Goal: Task Accomplishment & Management: Manage account settings

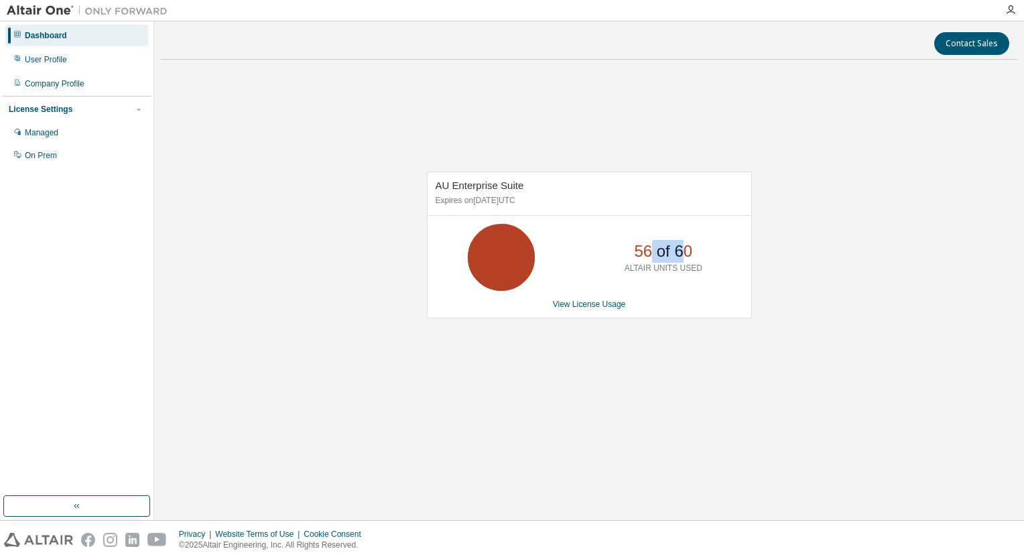
drag, startPoint x: 683, startPoint y: 251, endPoint x: 648, endPoint y: 253, distance: 34.2
click at [648, 253] on p "56 of 60" at bounding box center [663, 251] width 58 height 23
click at [648, 240] on p "56 of 60" at bounding box center [663, 251] width 58 height 23
click at [579, 301] on link "View License Usage" at bounding box center [589, 303] width 73 height 9
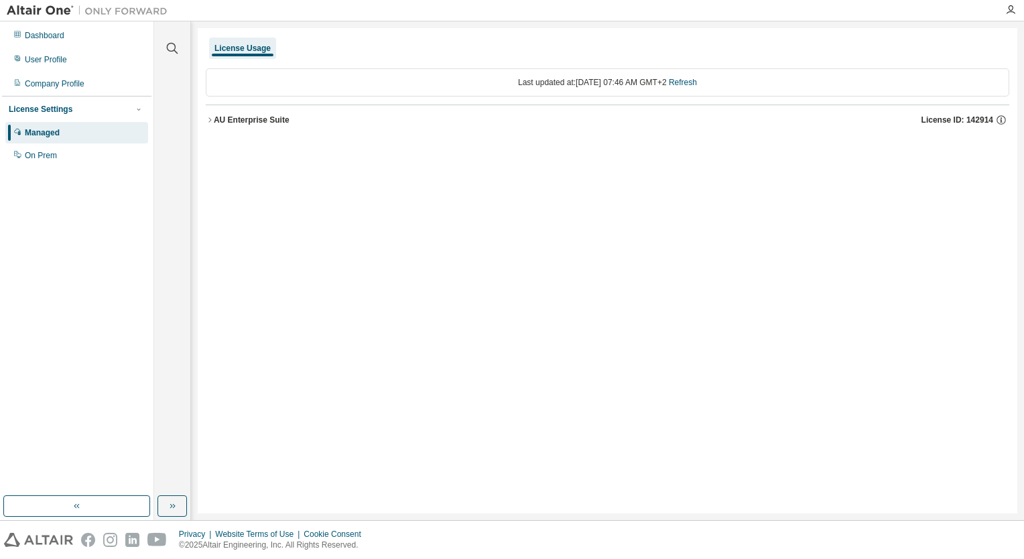
click at [214, 122] on div "AU Enterprise Suite" at bounding box center [252, 120] width 76 height 11
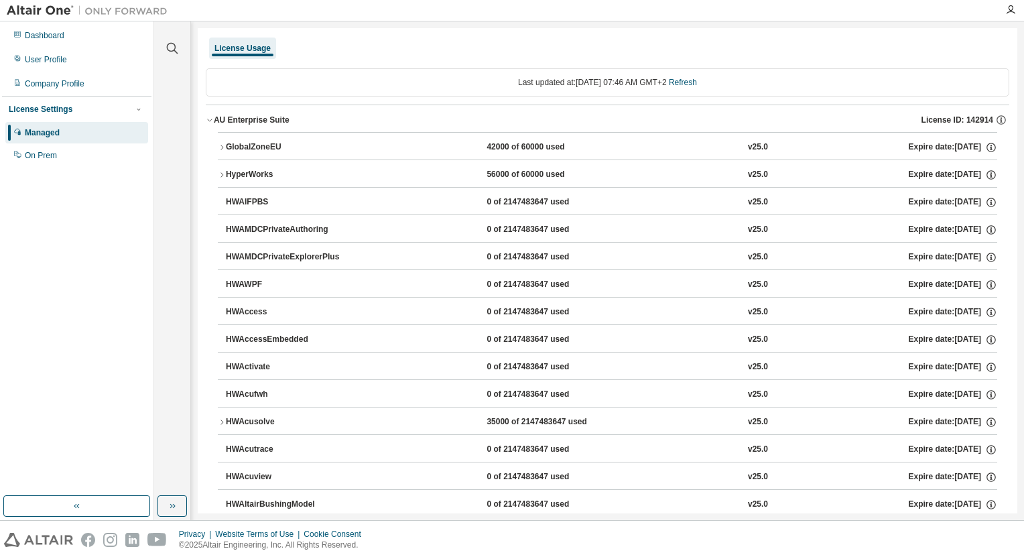
click at [218, 123] on div "AU Enterprise Suite" at bounding box center [252, 120] width 76 height 11
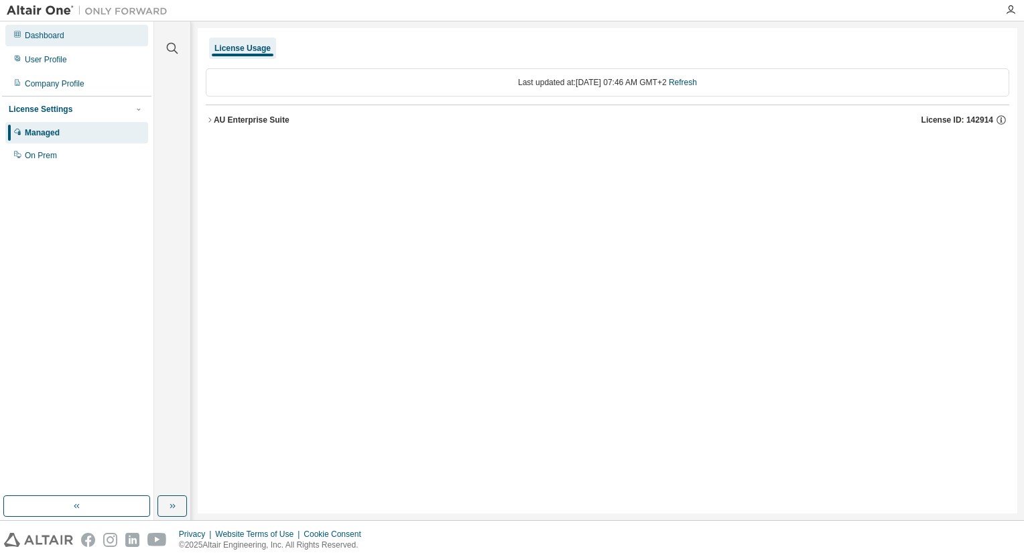
click at [36, 36] on div "Dashboard" at bounding box center [45, 35] width 40 height 11
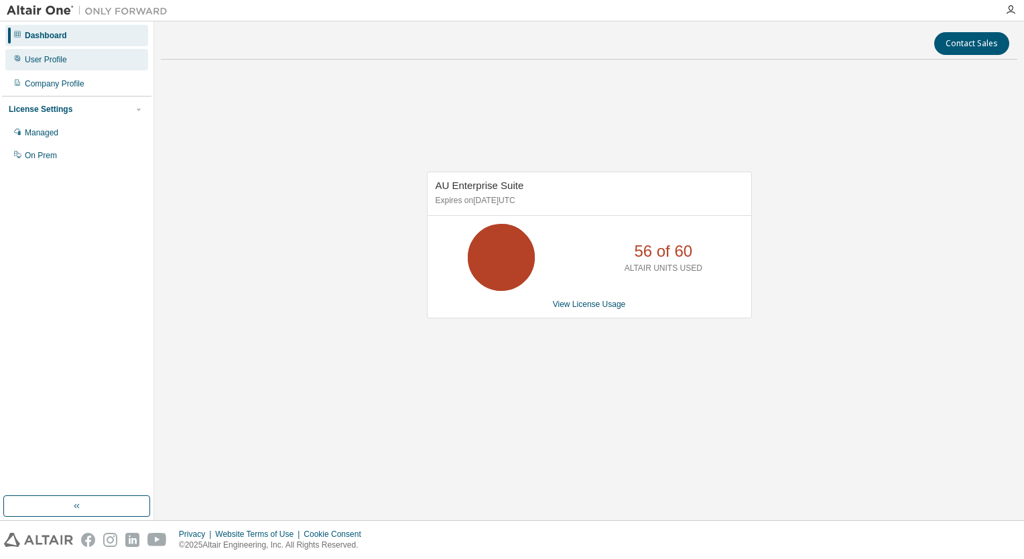
click at [57, 60] on div "User Profile" at bounding box center [46, 59] width 42 height 11
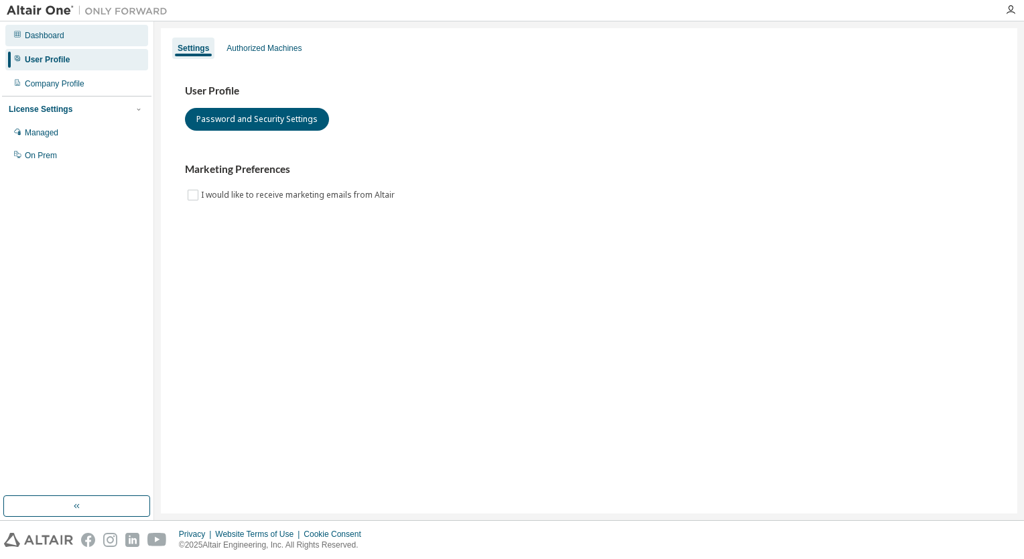
click at [58, 43] on div "Dashboard" at bounding box center [76, 35] width 143 height 21
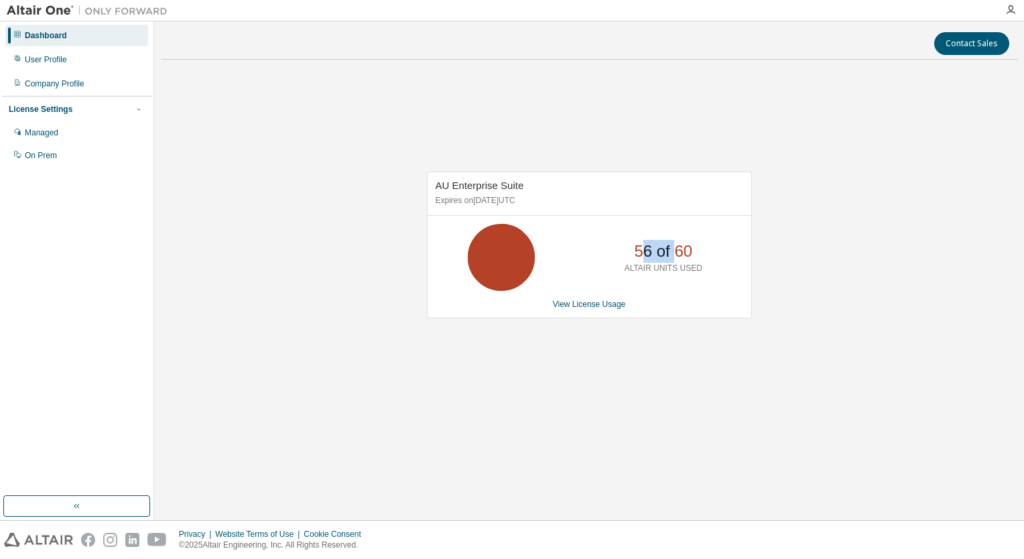
drag, startPoint x: 673, startPoint y: 253, endPoint x: 642, endPoint y: 253, distance: 30.8
click at [642, 253] on p "56 of 60" at bounding box center [663, 251] width 58 height 23
click at [654, 251] on p "56 of 60" at bounding box center [663, 251] width 58 height 23
